Goal: Task Accomplishment & Management: Manage account settings

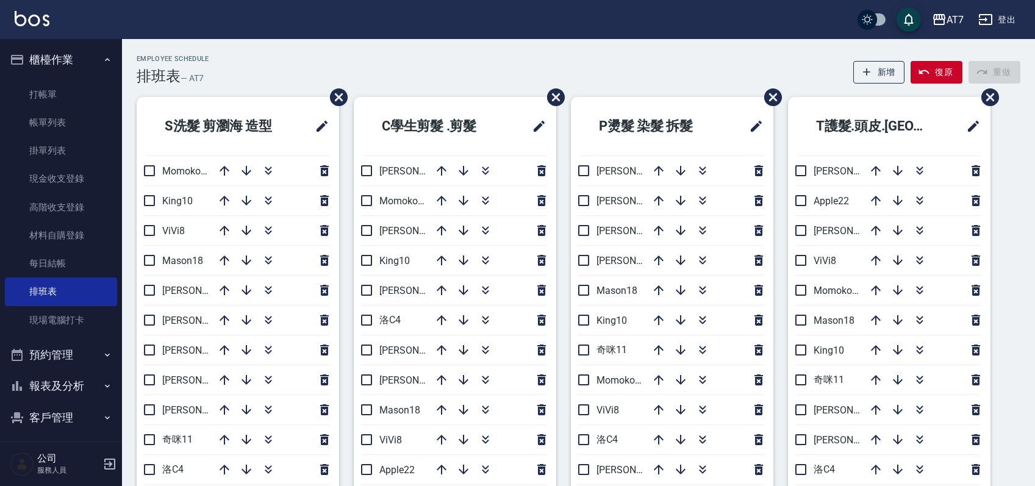
scroll to position [81, 0]
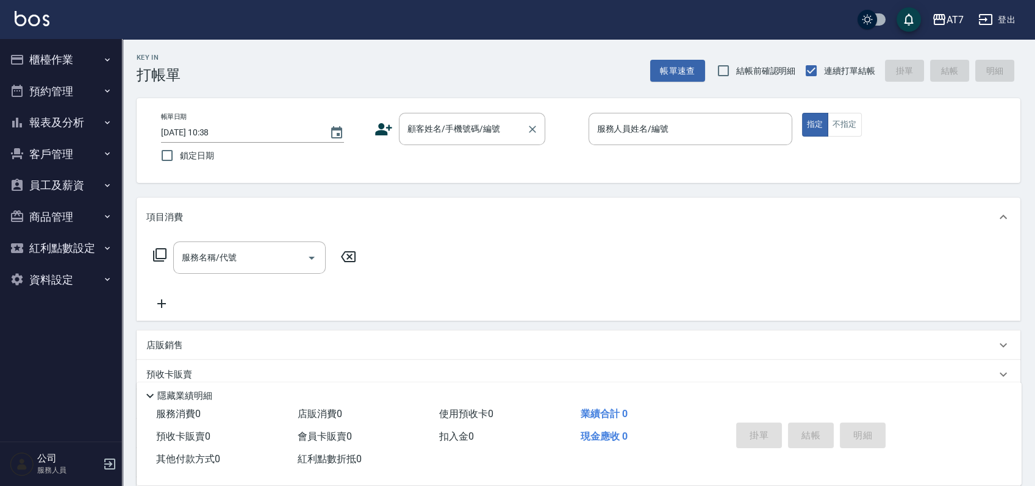
click at [439, 121] on div "顧客姓名/手機號碼/編號 顧客姓名/手機號碼/編號" at bounding box center [472, 129] width 146 height 32
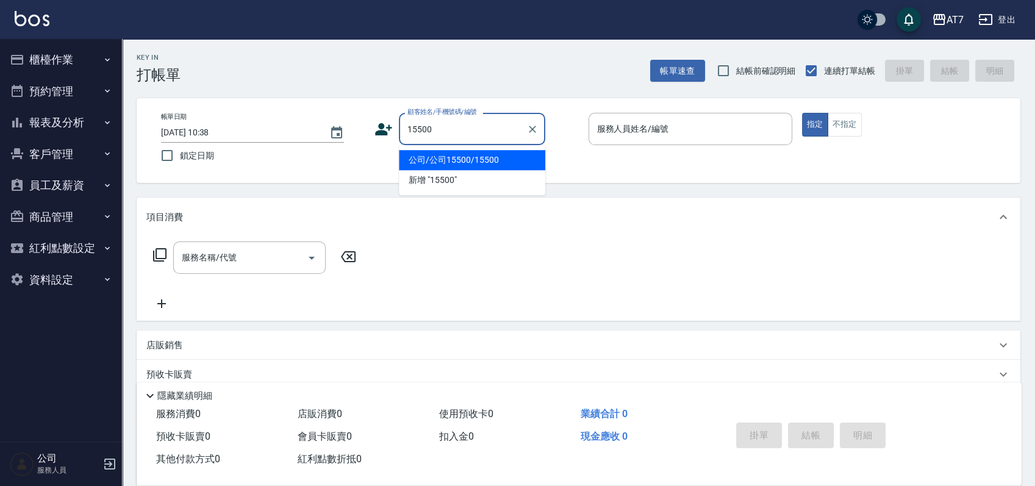
type input "公司/公司15500/15500"
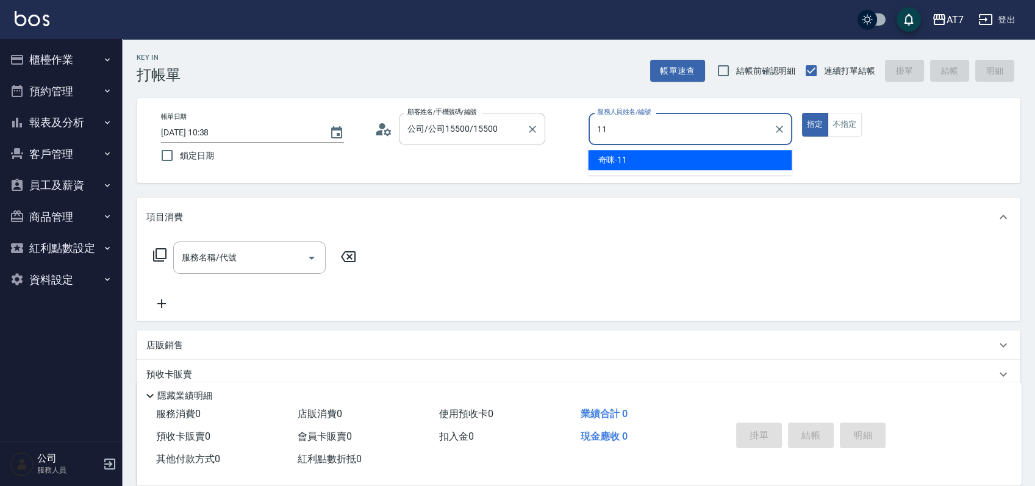
type input "奇咪-11"
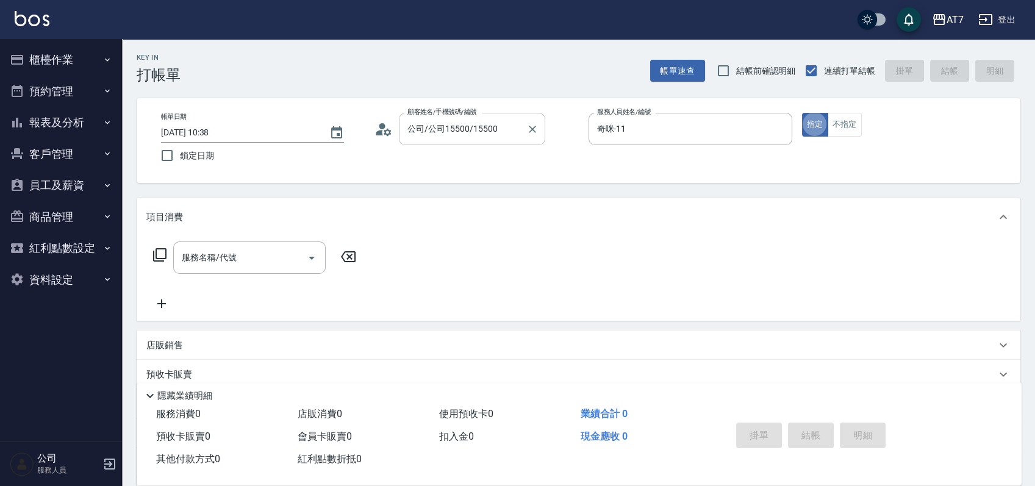
type button "true"
type input "500"
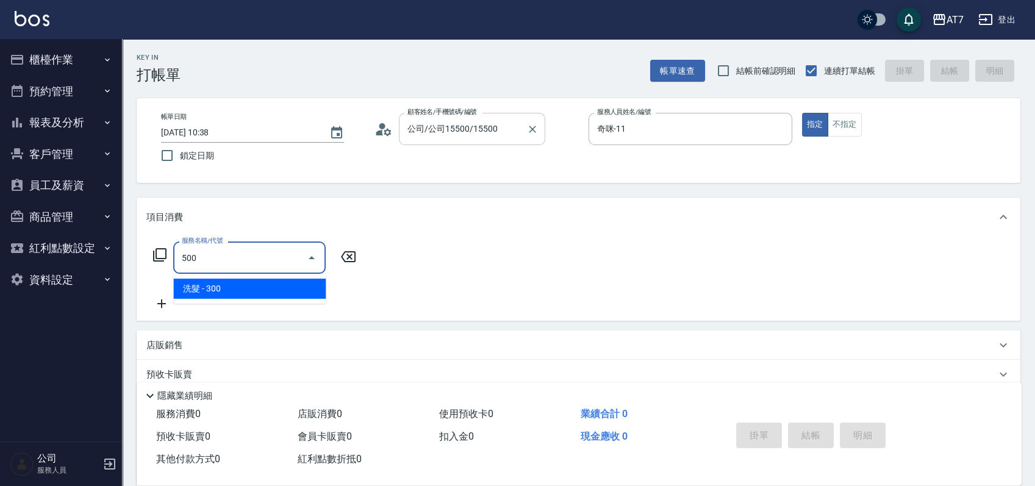
type input "30"
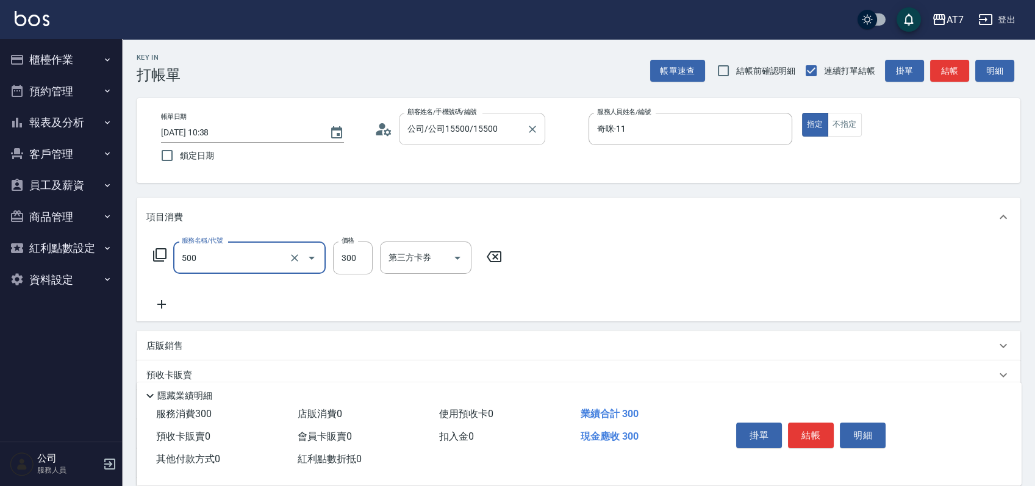
type input "洗髮(500)"
type input "0"
type input "25"
type input "20"
type input "250"
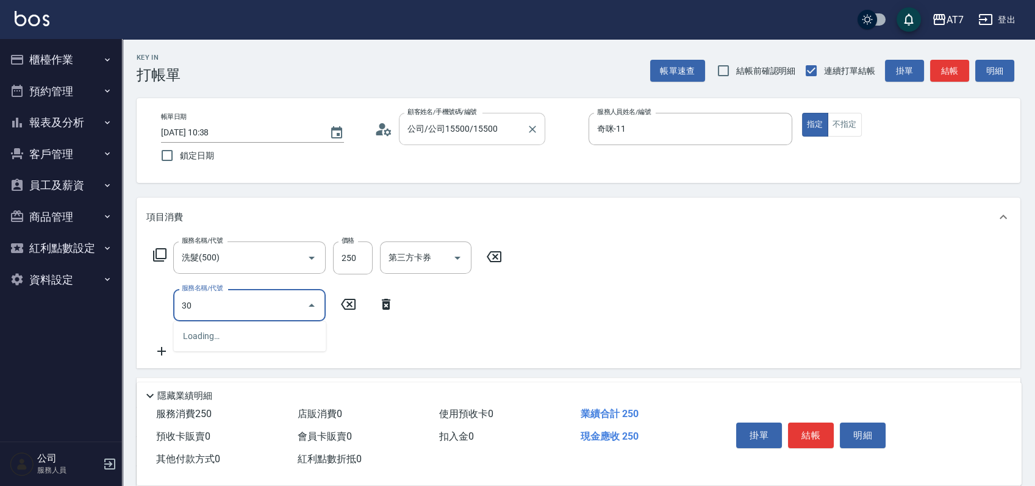
type input "302"
type input "60"
type input "剪髮(302)"
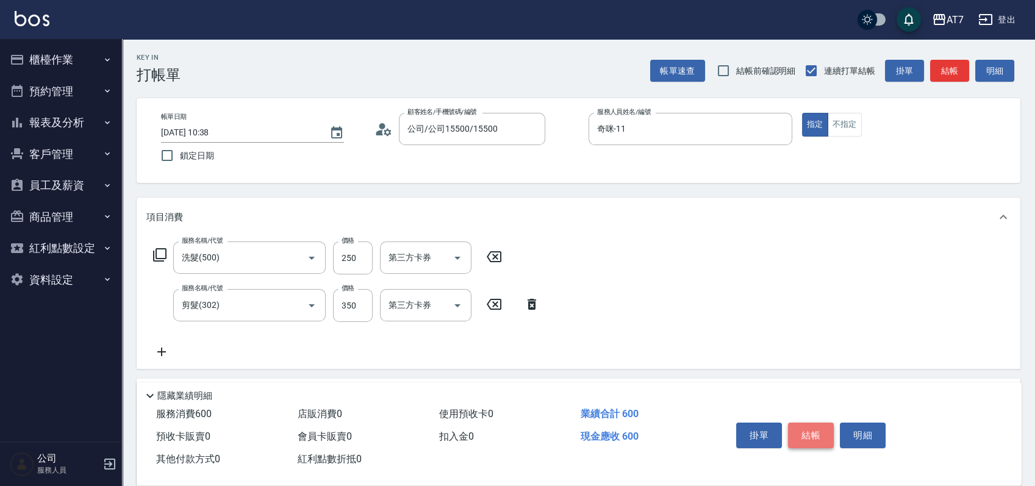
click at [805, 434] on button "結帳" at bounding box center [811, 436] width 46 height 26
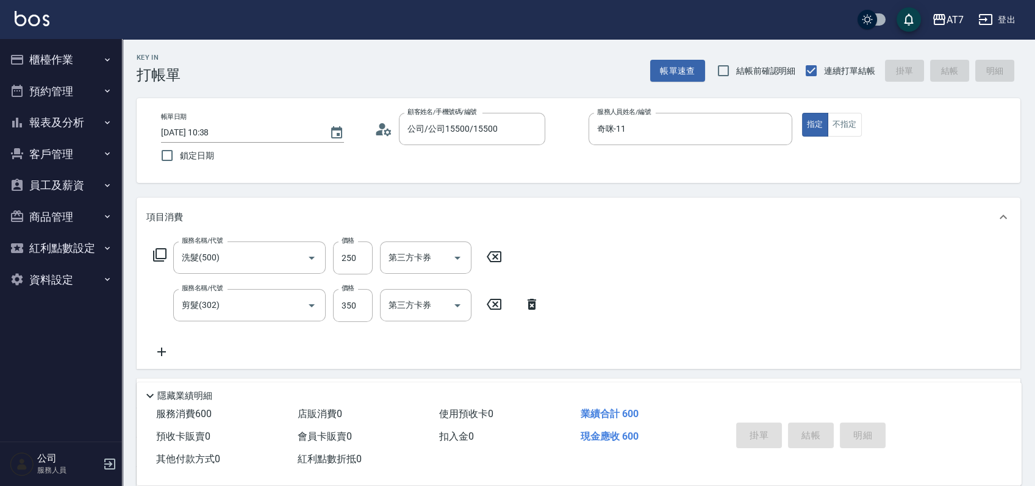
type input "2025/08/12 13:38"
type input "0"
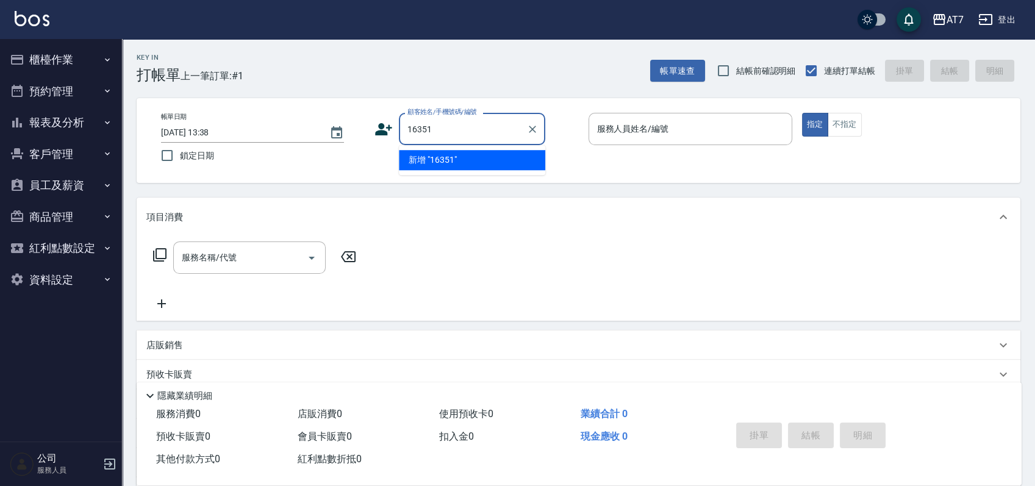
type input "16351"
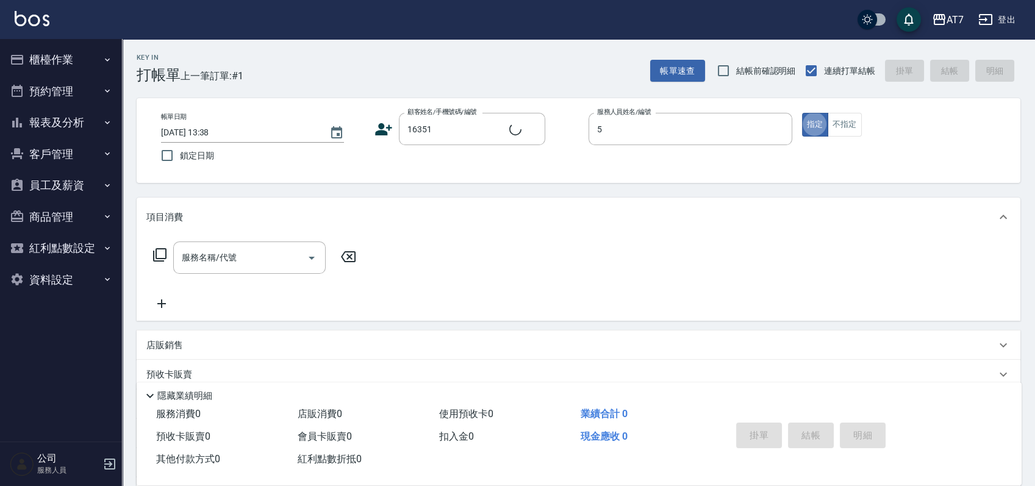
type input "RAY -5"
type input "公司/公司16351/16351"
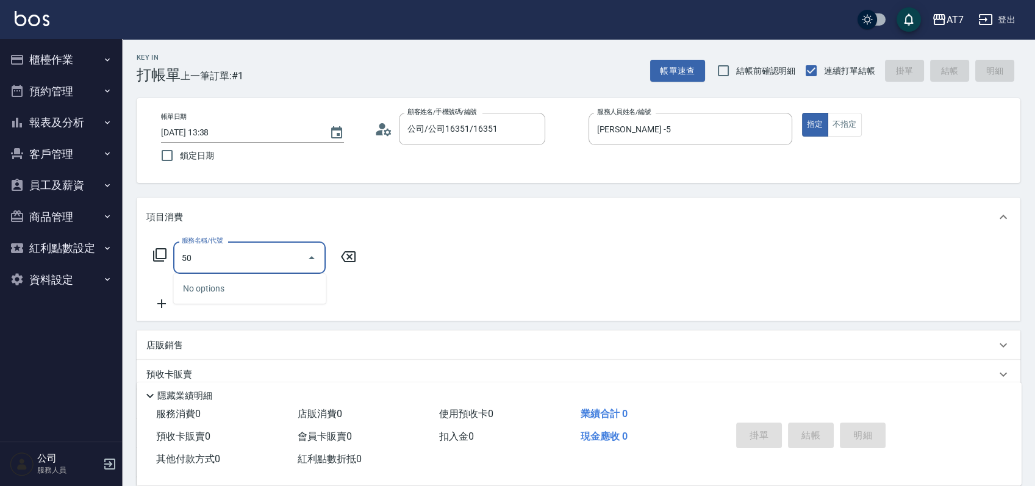
type input "500"
type input "30"
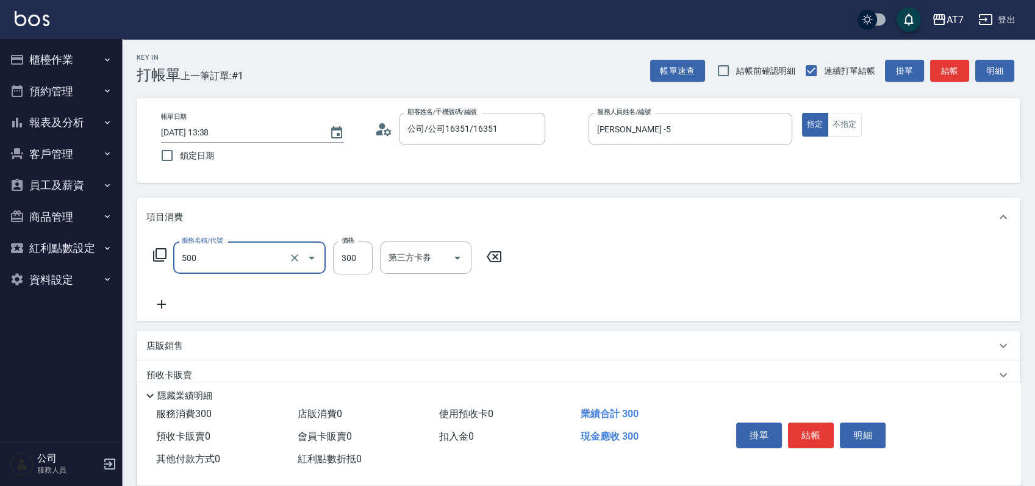
type input "洗髮(500)"
type input "0"
type input "25"
type input "20"
type input "250"
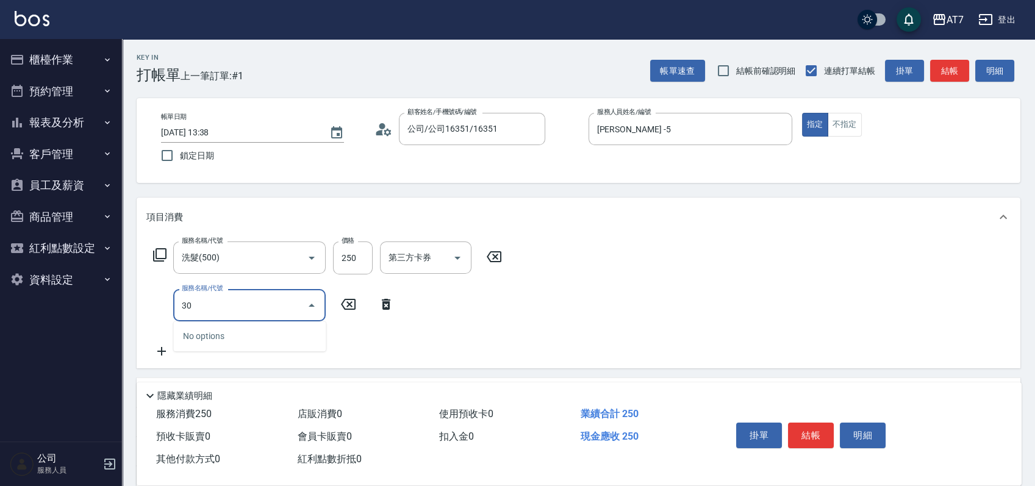
type input "302"
type input "60"
type input "剪髮(302)"
click at [802, 423] on button "結帳" at bounding box center [811, 436] width 46 height 26
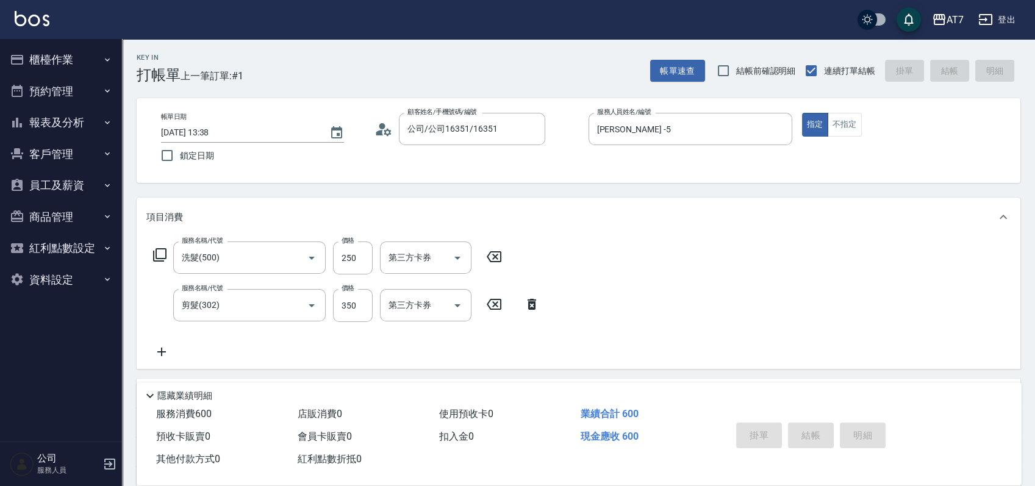
type input "0"
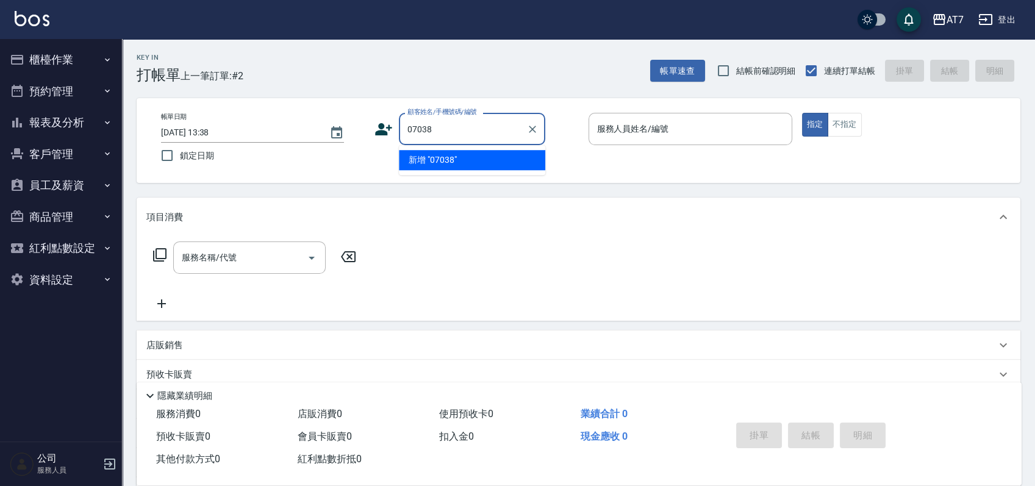
type input "07038"
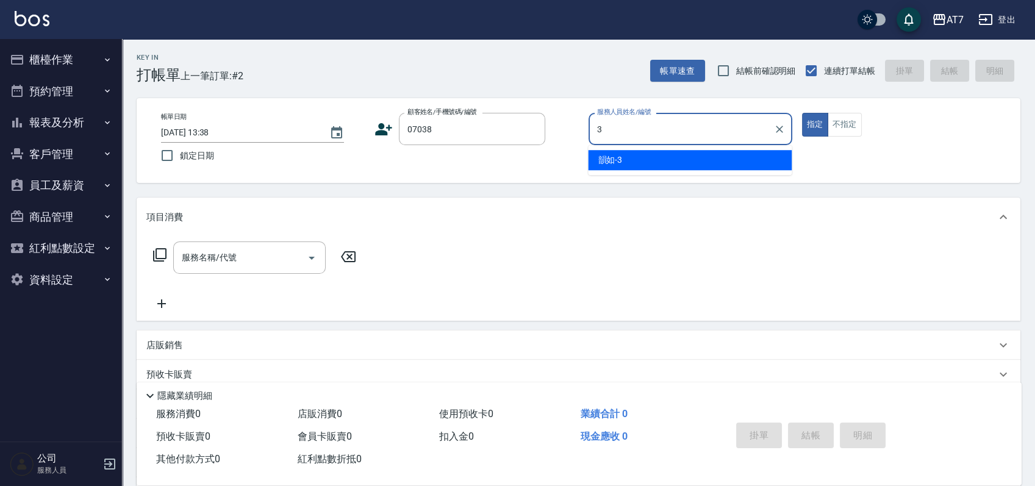
type input "韻如-3"
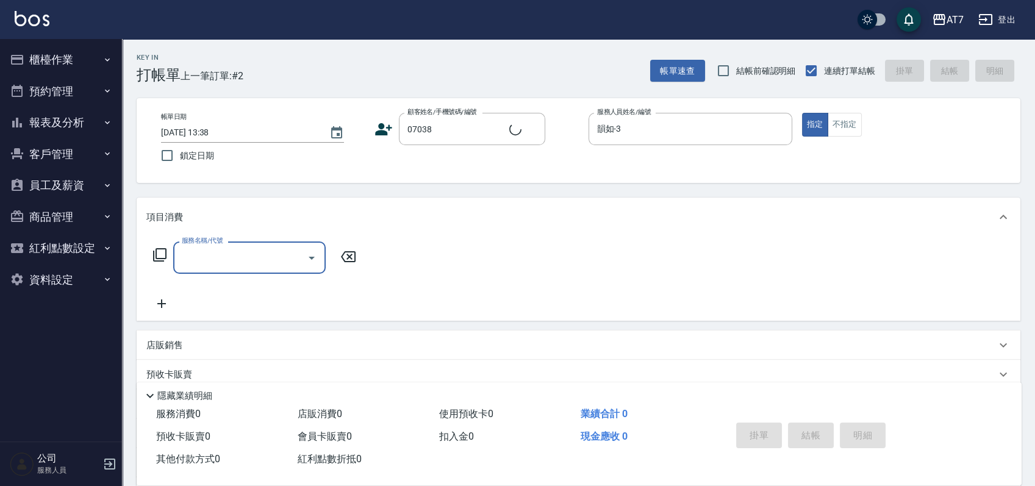
type input "公司/公司07038/07038"
type input "400"
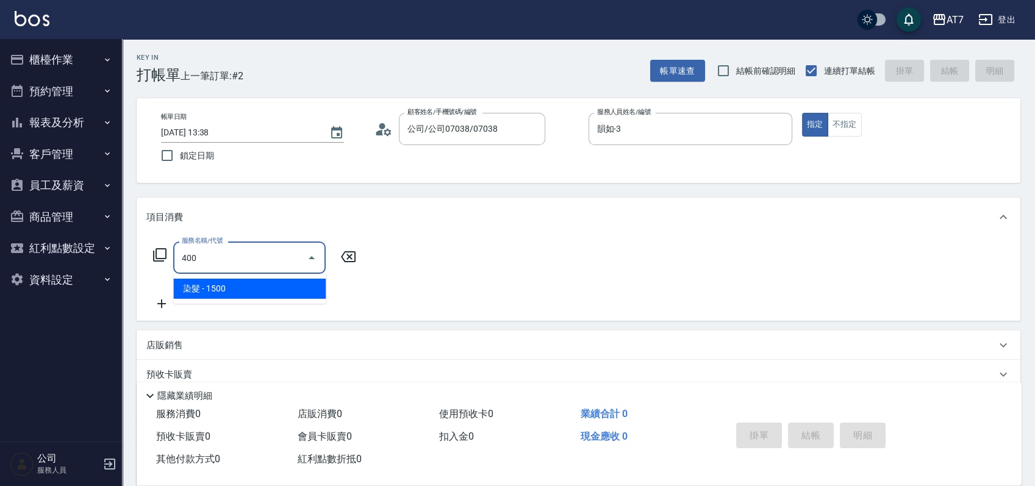
type input "150"
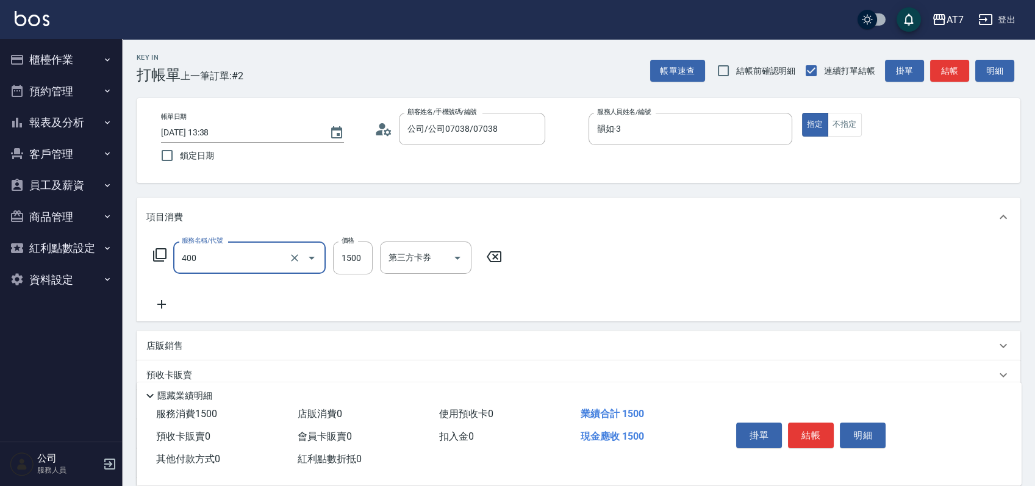
type input "染髮(400)"
type input "1"
type input "0"
type input "120"
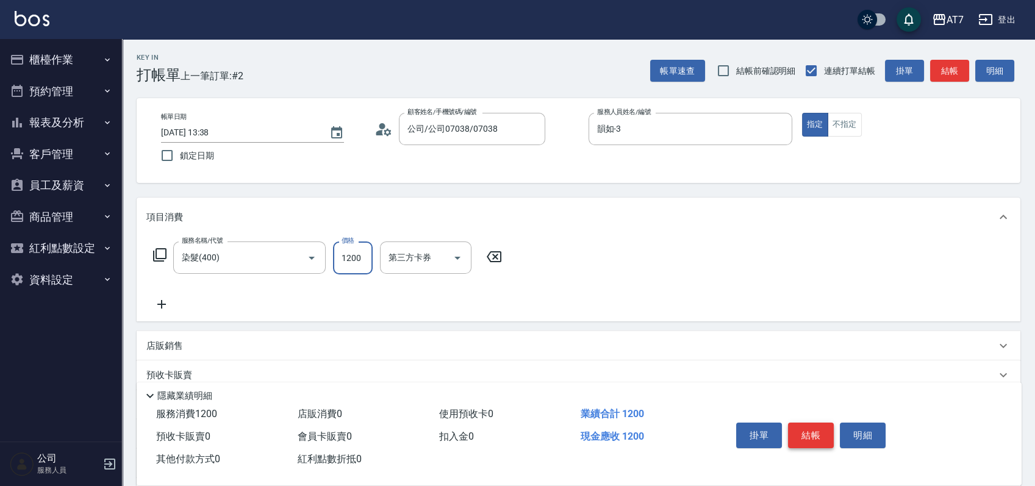
type input "1200"
click at [794, 431] on button "結帳" at bounding box center [811, 436] width 46 height 26
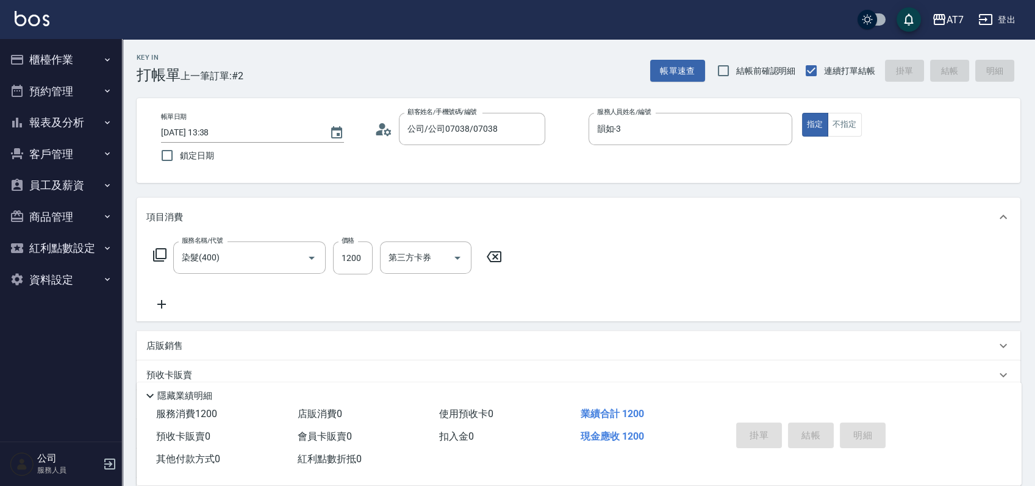
type input "2025/08/12 13:39"
type input "0"
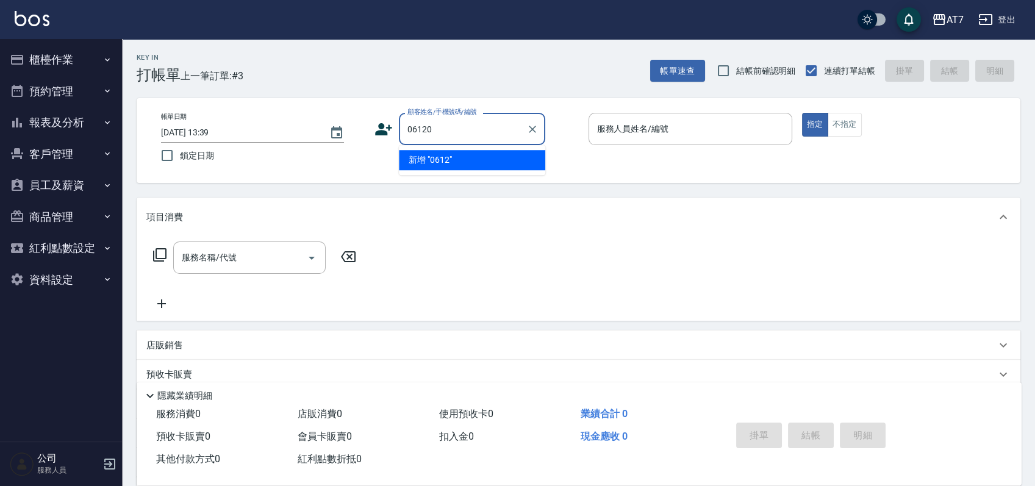
type input "06120"
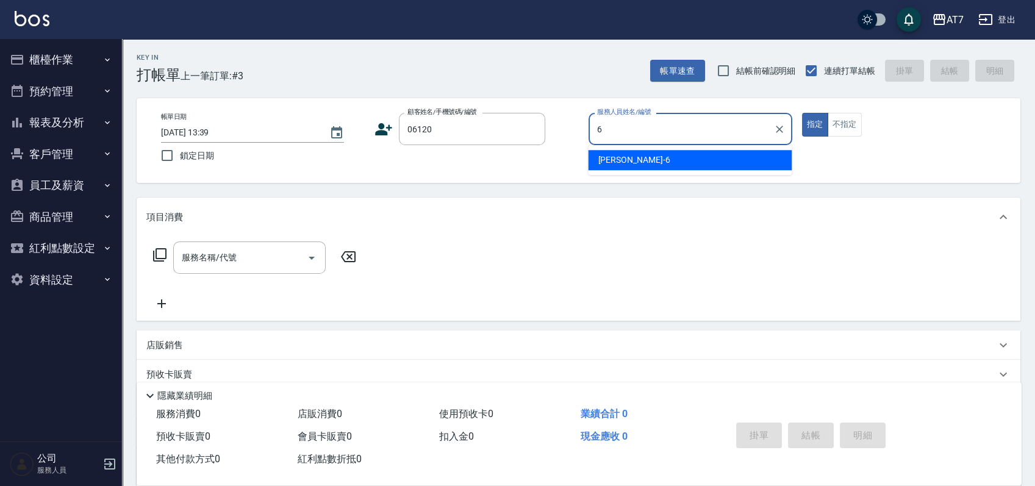
type input "杜莎莎-6"
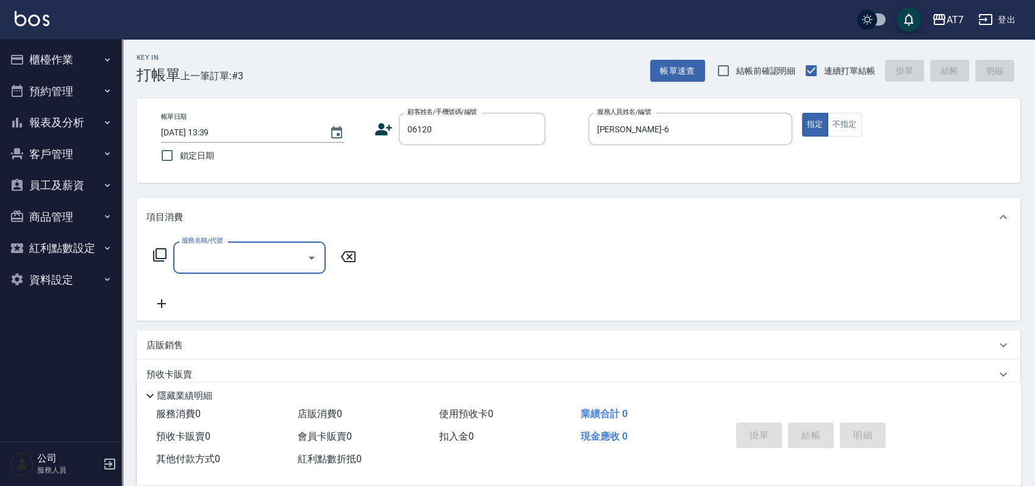
type input "公司單/06120-1/06120"
type input "5"
type input "304"
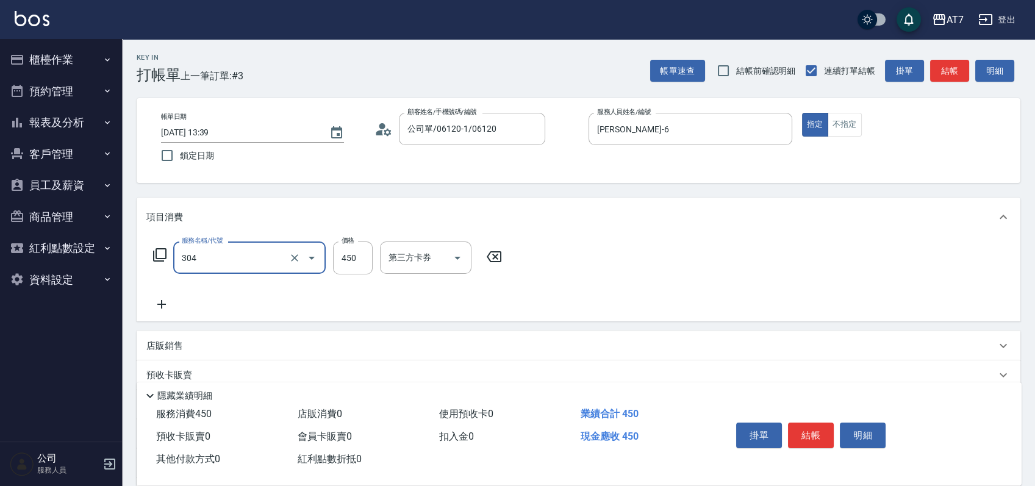
type input "40"
type input "A+級剪髮(304)"
click at [824, 423] on button "結帳" at bounding box center [811, 436] width 46 height 26
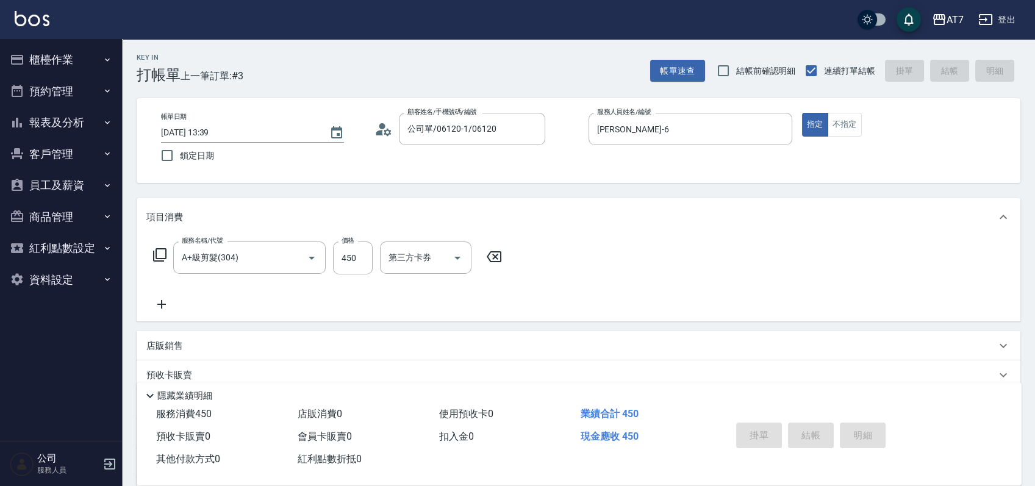
type input "0"
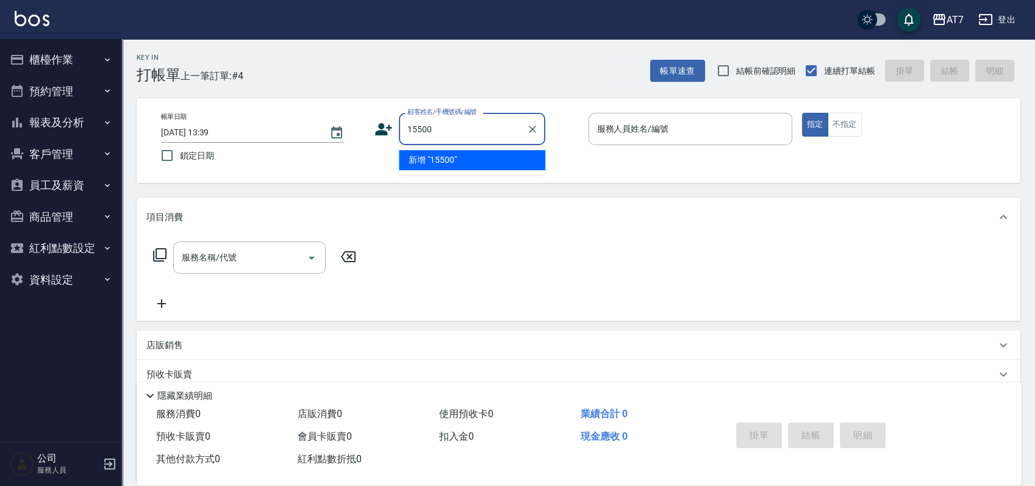
type input "15500"
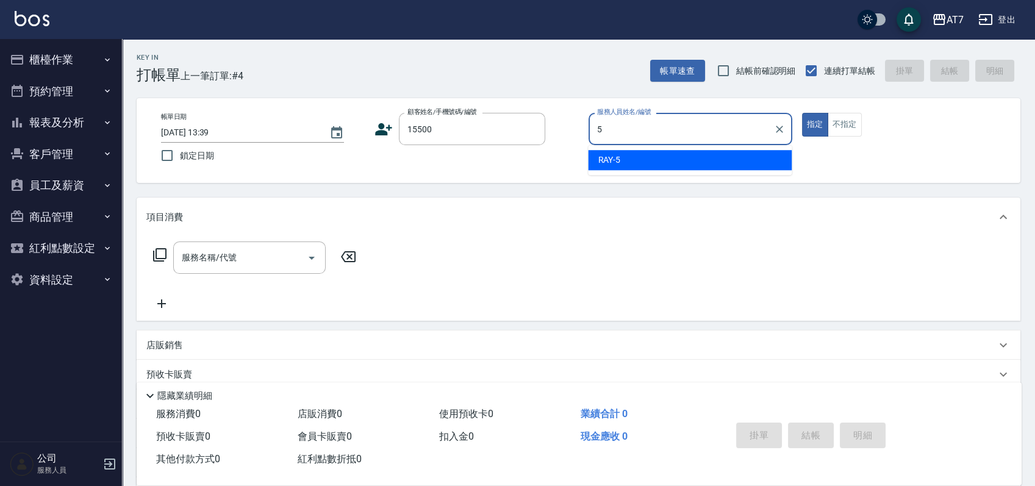
type input "RAY -5"
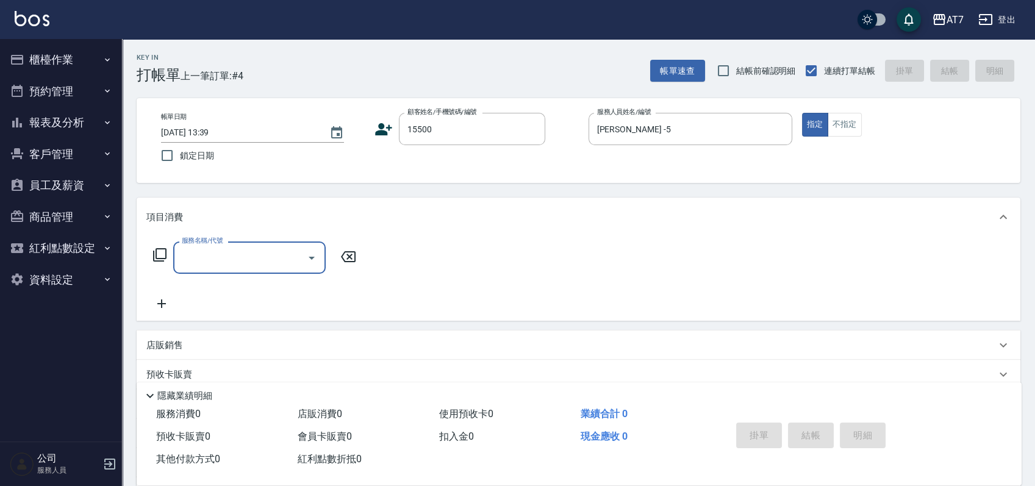
type input "3"
type input "公司/公司15500/15500"
type input "305"
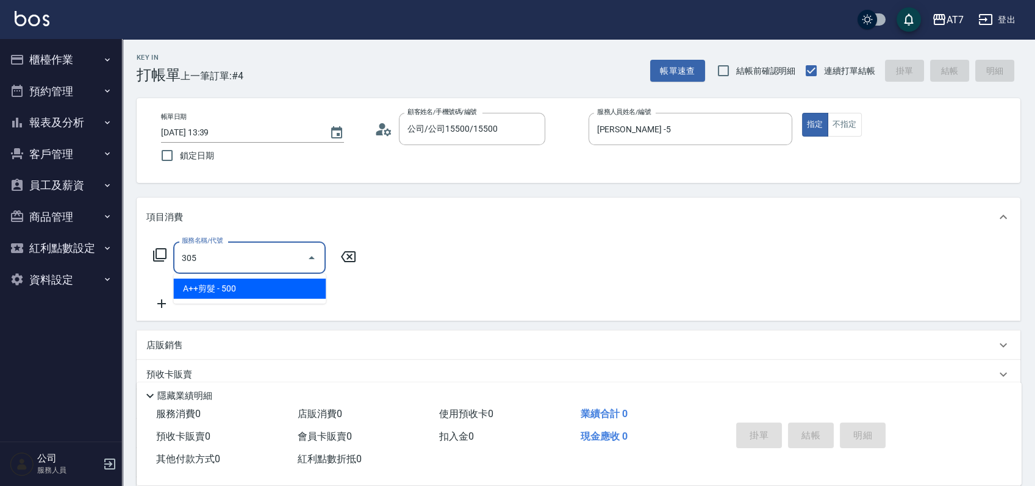
type input "50"
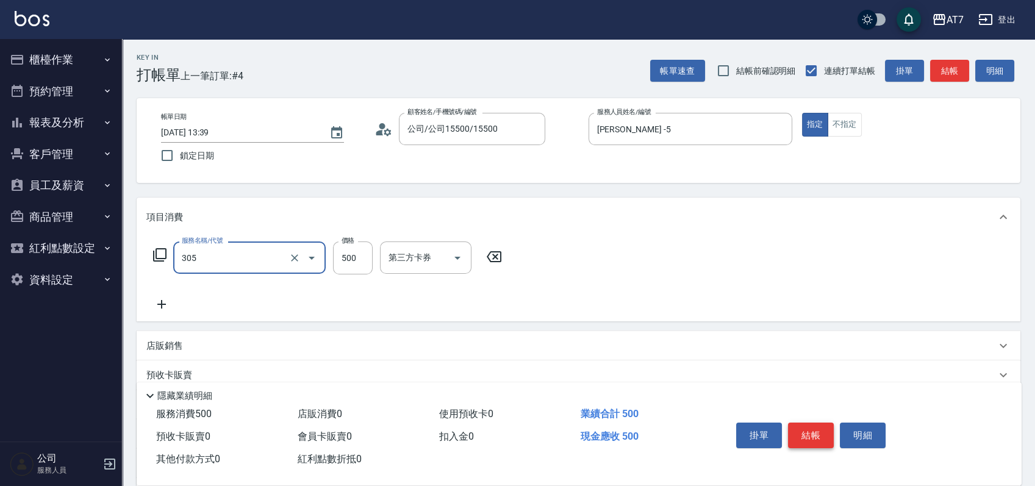
type input "A++剪髮(305)"
click at [807, 433] on button "結帳" at bounding box center [811, 436] width 46 height 26
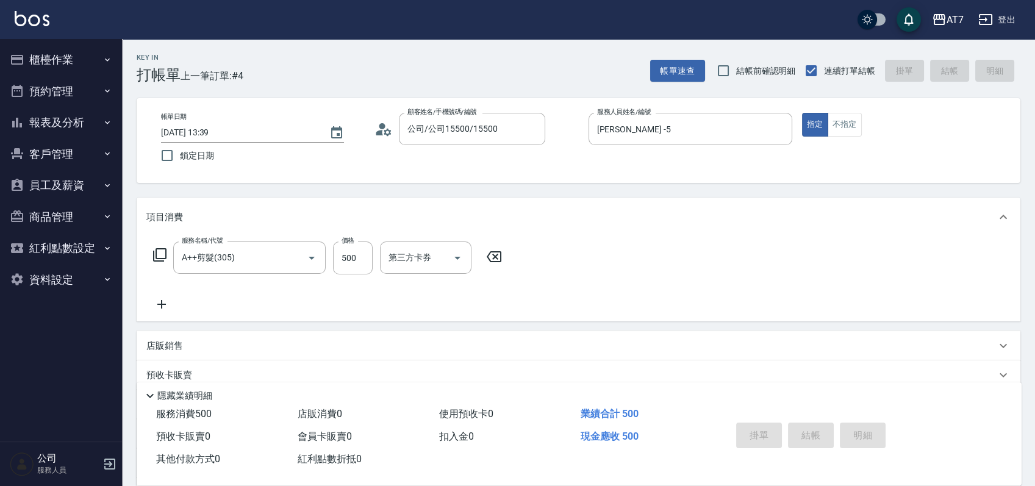
type input "2025/08/12 13:58"
type input "0"
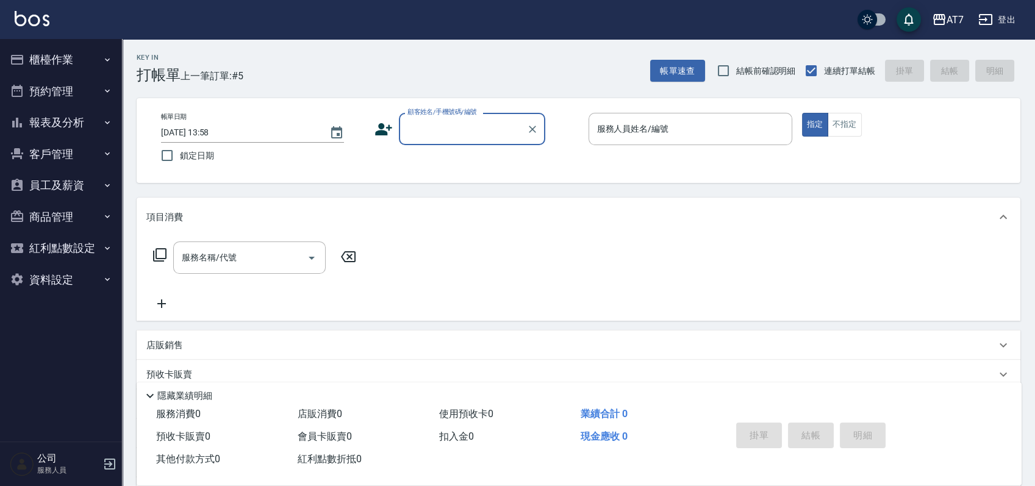
scroll to position [81, 0]
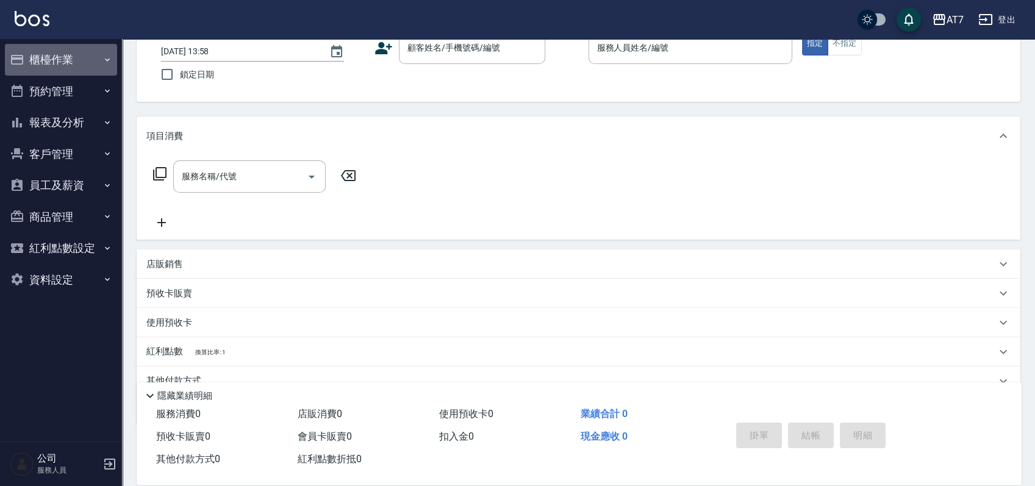
click at [73, 55] on button "櫃檯作業" at bounding box center [61, 60] width 112 height 32
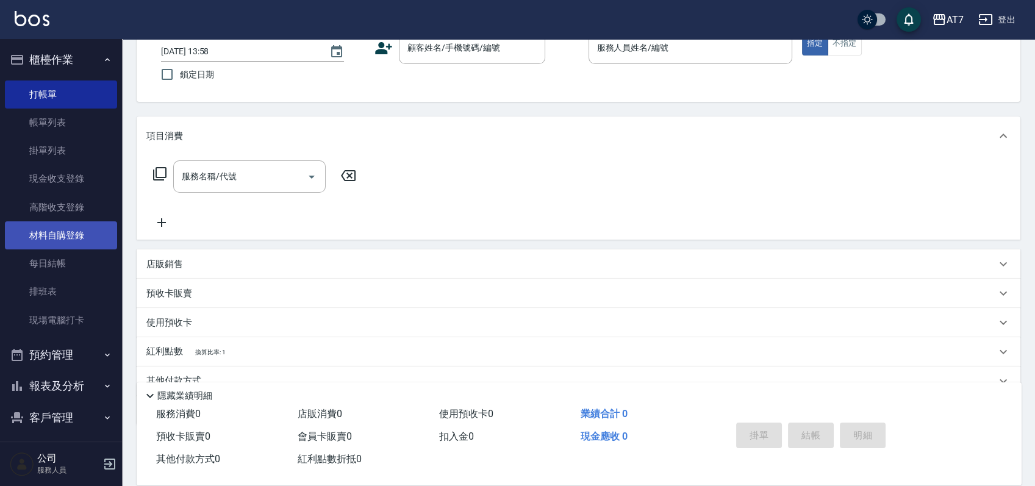
click at [92, 236] on link "材料自購登錄" at bounding box center [61, 235] width 112 height 28
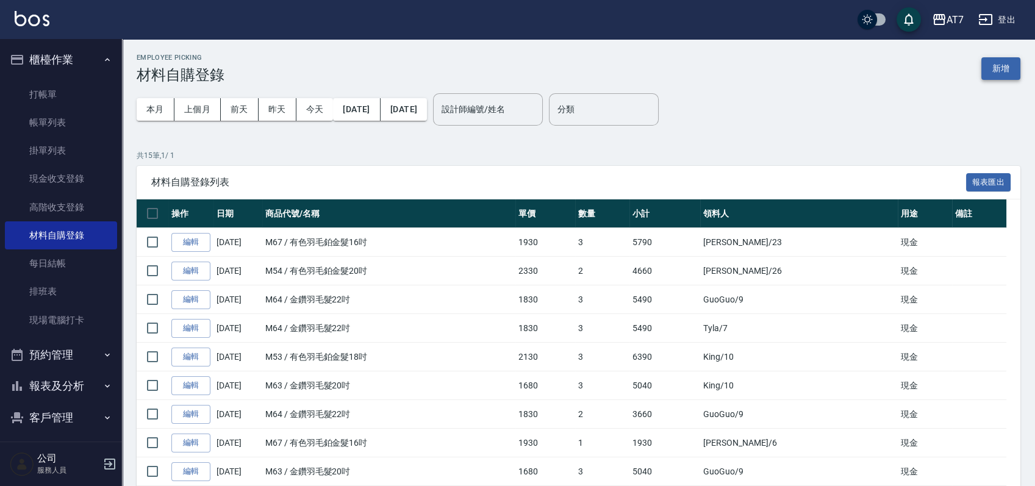
click at [992, 62] on button "新增" at bounding box center [1001, 68] width 39 height 23
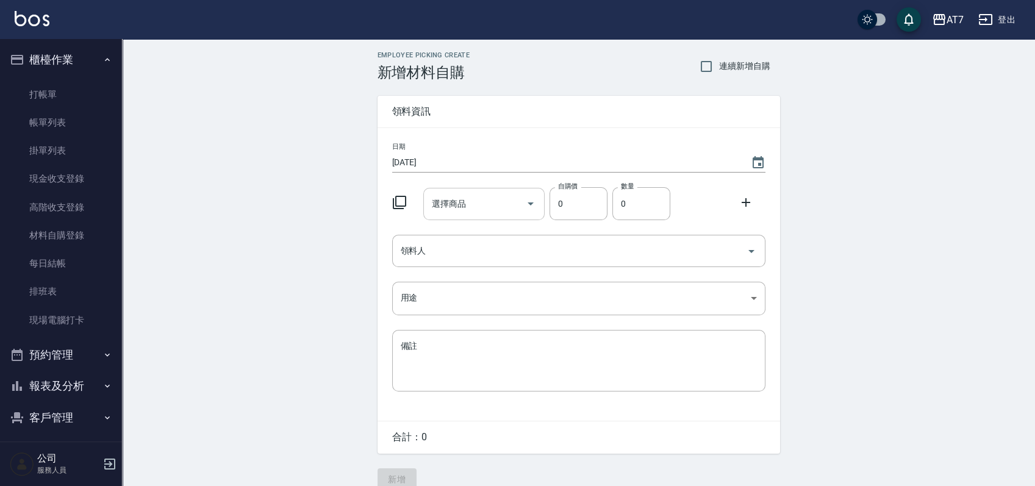
click at [448, 203] on div "選擇商品 選擇商品" at bounding box center [483, 204] width 121 height 32
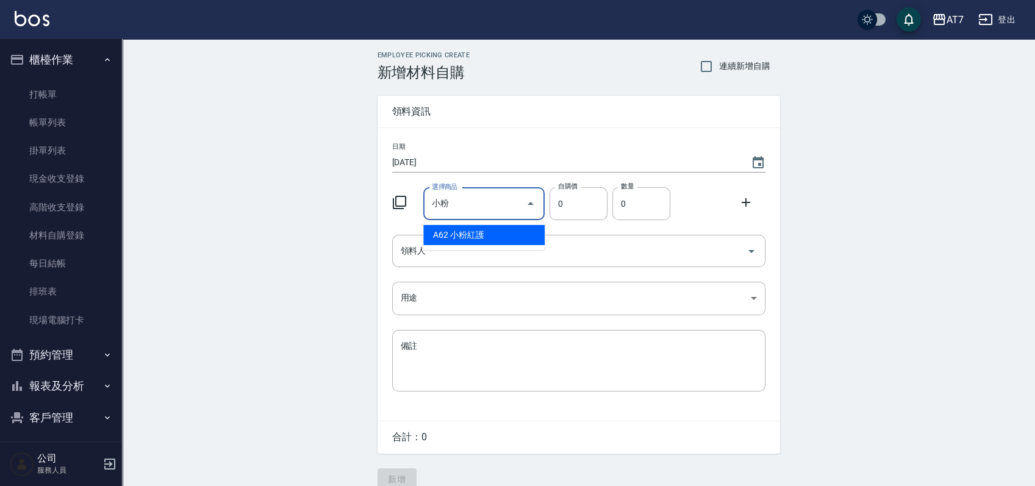
type input "小粉紅護"
type input "1300"
type input "1"
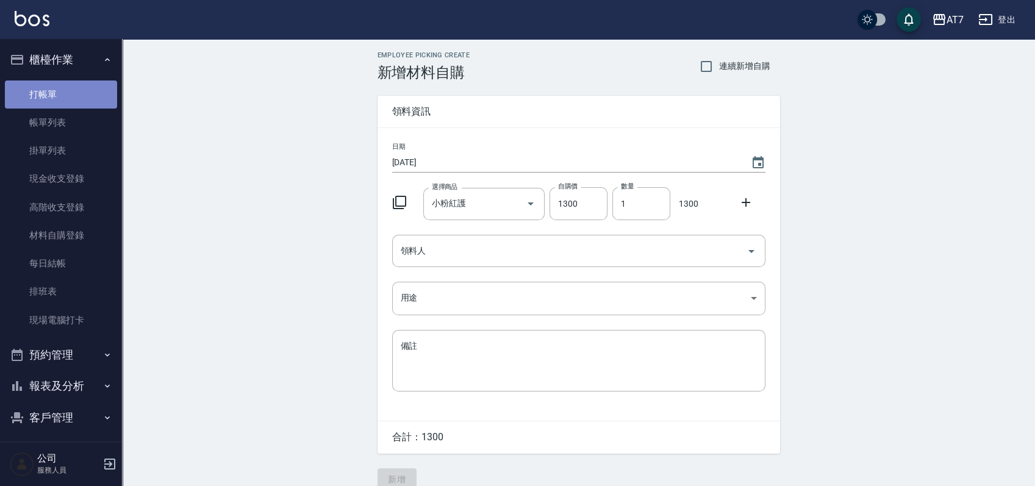
click at [72, 99] on link "打帳單" at bounding box center [61, 95] width 112 height 28
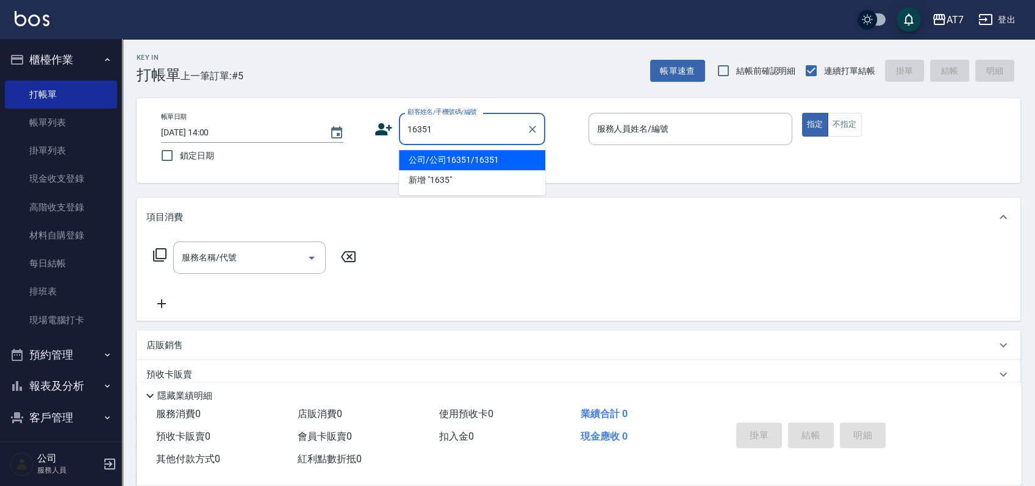
type input "公司/公司16351/16351"
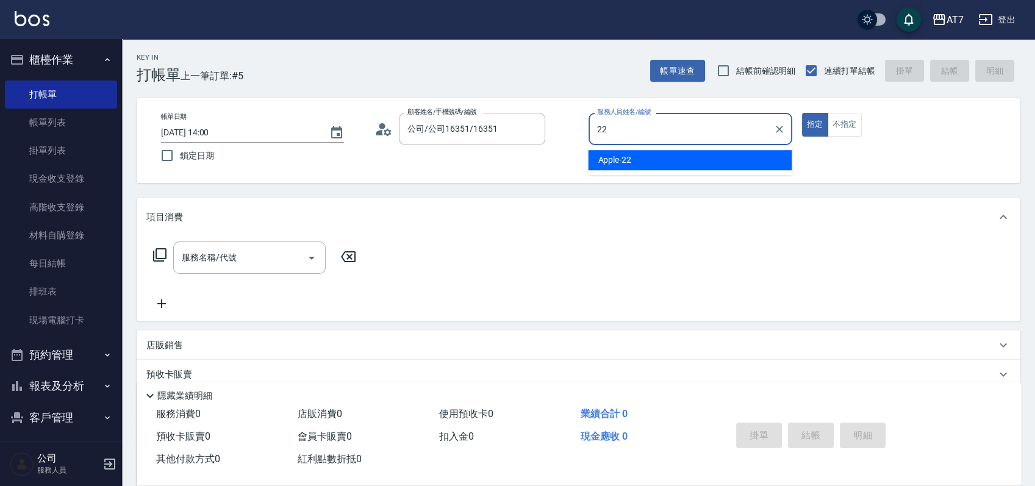
type input "Apple-22"
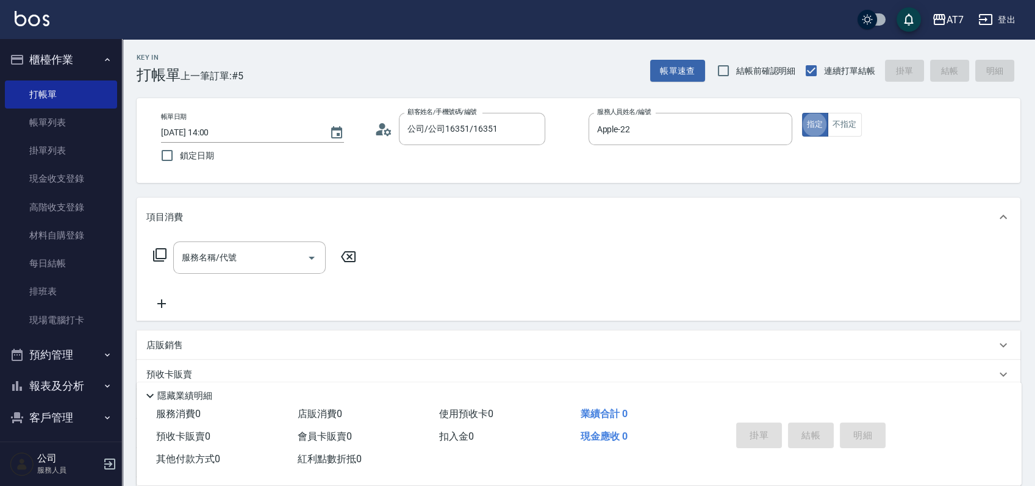
type button "true"
type input "200"
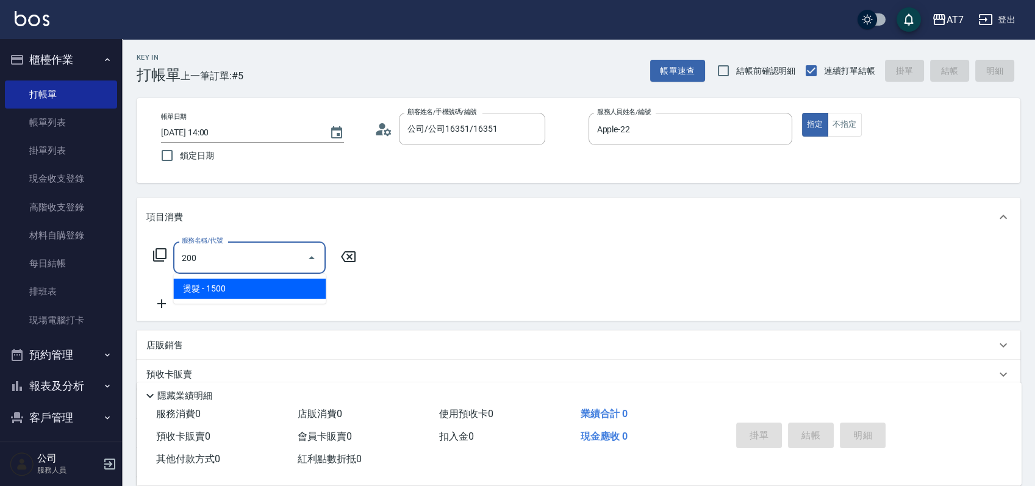
type input "150"
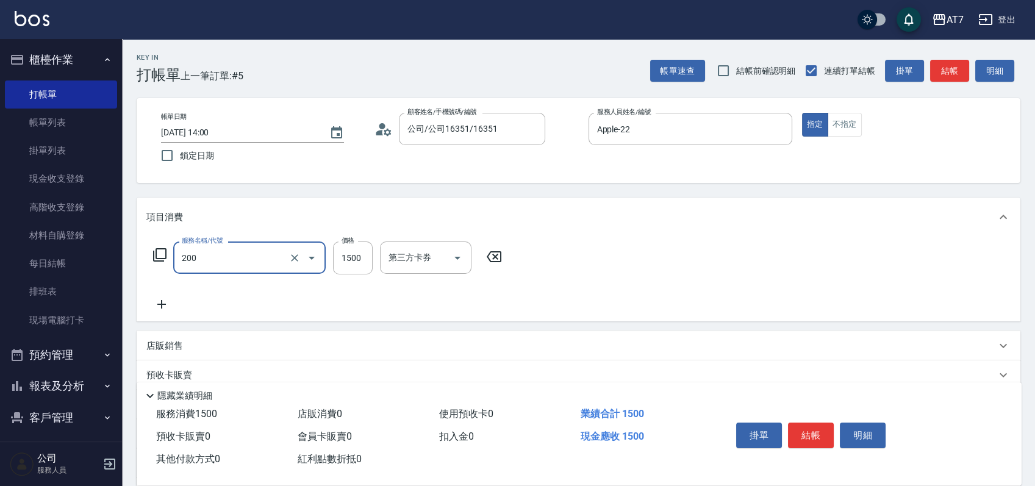
type input "燙髮(200)"
type input "21"
type input "0"
type input "216"
type input "20"
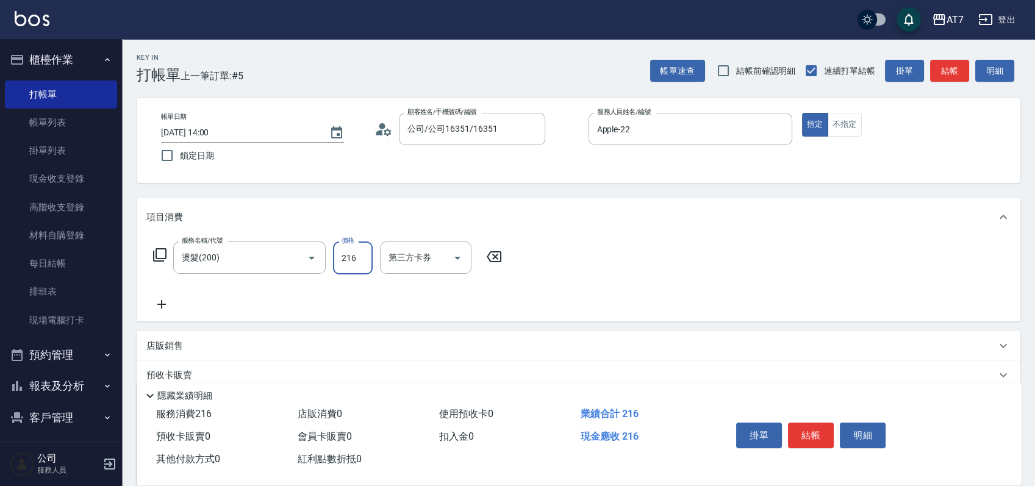
type input "21"
type input "0"
type input "268"
type input "260"
type input "2680"
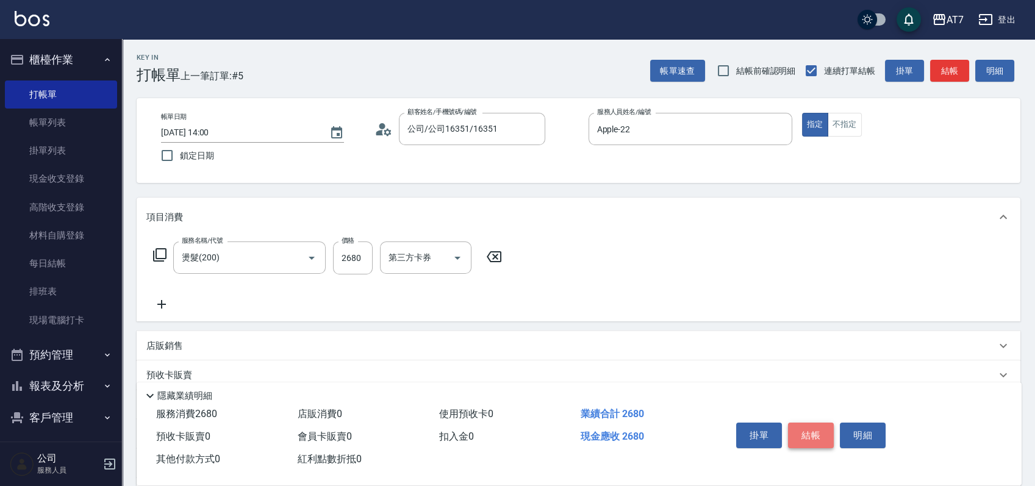
click at [810, 437] on button "結帳" at bounding box center [811, 436] width 46 height 26
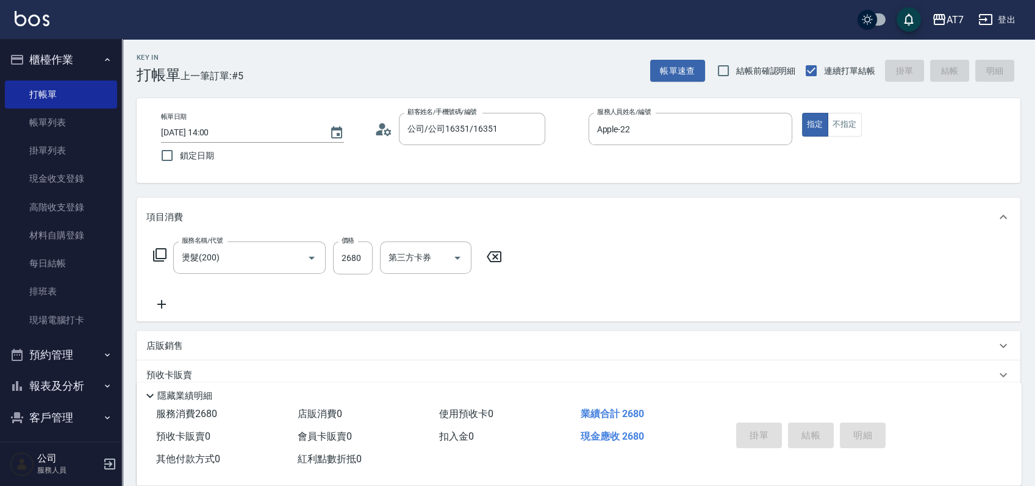
type input "2025/08/12 14:02"
type input "0"
